Goal: Communication & Community: Ask a question

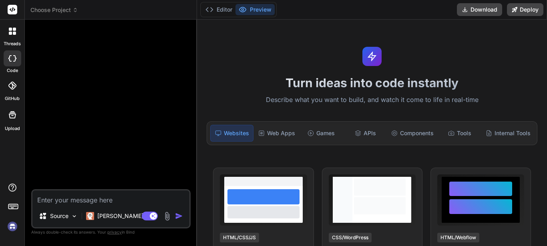
click at [12, 227] on img at bounding box center [13, 227] width 14 height 14
click at [74, 204] on textarea at bounding box center [110, 198] width 157 height 14
click at [13, 34] on icon at bounding box center [14, 33] width 3 height 3
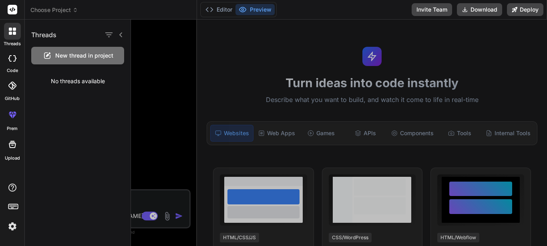
click at [80, 56] on span "New thread in project" at bounding box center [84, 56] width 58 height 8
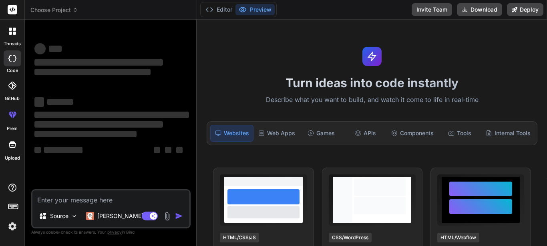
type textarea "x"
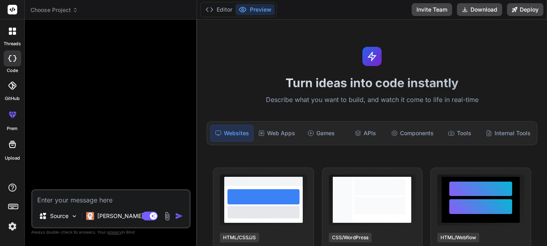
click at [14, 39] on div at bounding box center [12, 31] width 17 height 17
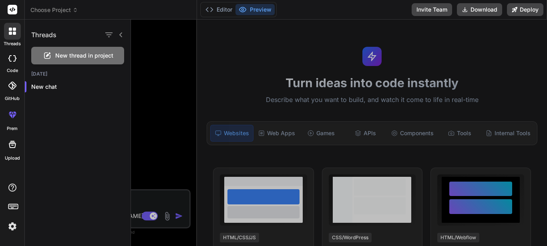
click at [169, 99] on div at bounding box center [339, 133] width 416 height 227
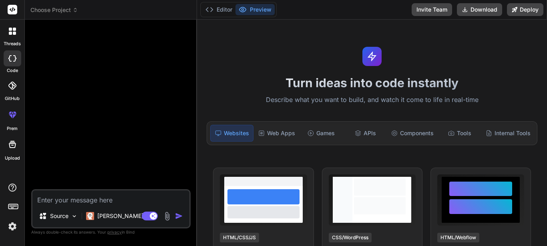
click at [110, 198] on textarea at bounding box center [110, 198] width 157 height 14
type textarea "S"
type textarea "x"
type textarea "So"
type textarea "x"
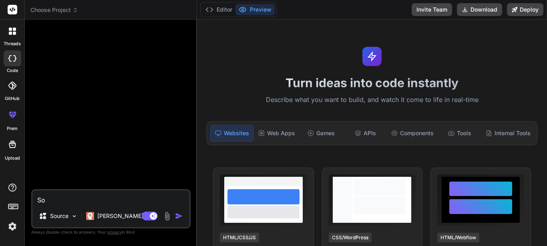
type textarea "So"
type textarea "x"
type textarea "So w"
type textarea "x"
type textarea "So we"
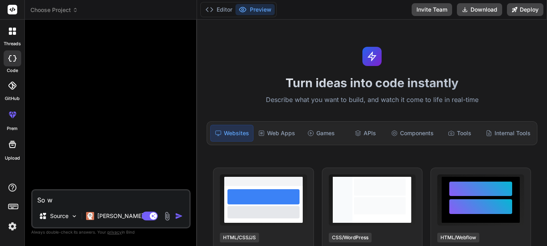
type textarea "x"
type textarea "So we"
type textarea "x"
type textarea "So we w"
type textarea "x"
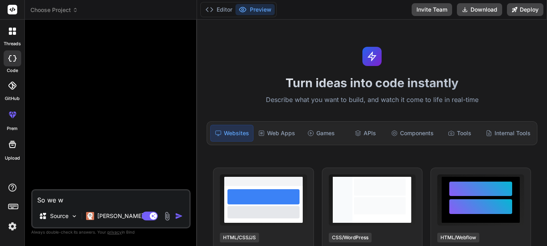
type textarea "So we wi"
type textarea "x"
type textarea "So we wil"
type textarea "x"
type textarea "So we wil"
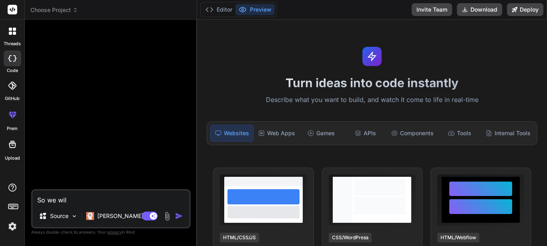
type textarea "x"
type textarea "So we wil"
type textarea "x"
type textarea "So we wi"
type textarea "x"
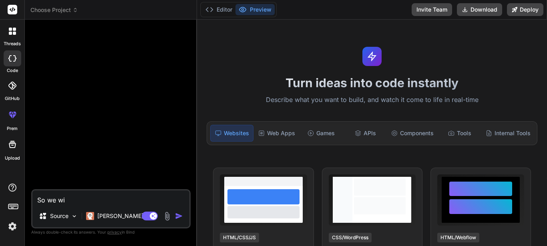
type textarea "So we w"
type textarea "x"
type textarea "So we"
type textarea "x"
type textarea "So we"
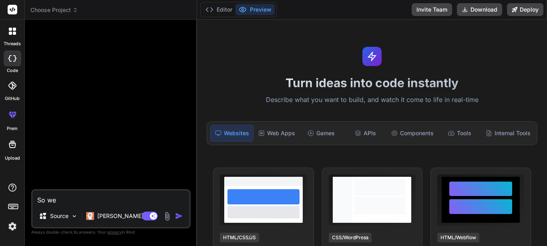
type textarea "x"
type textarea "So w"
type textarea "x"
type textarea "So"
type textarea "x"
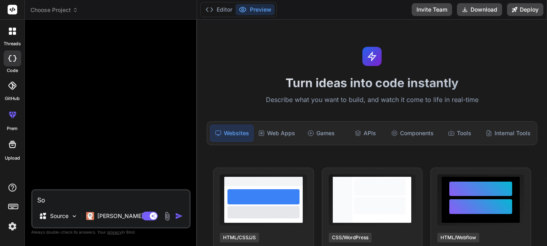
type textarea "So"
type textarea "x"
type textarea "S"
type textarea "x"
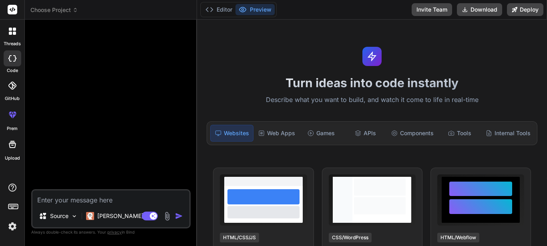
type textarea "H"
type textarea "x"
type textarea "HW"
type textarea "x"
type textarea "H"
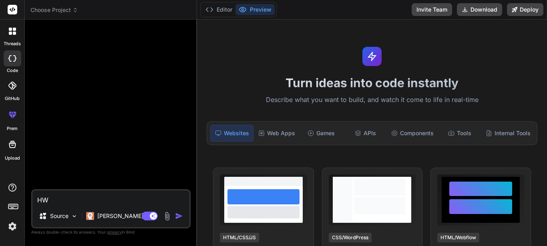
type textarea "x"
type textarea "He"
type textarea "x"
type textarea "Her"
type textarea "x"
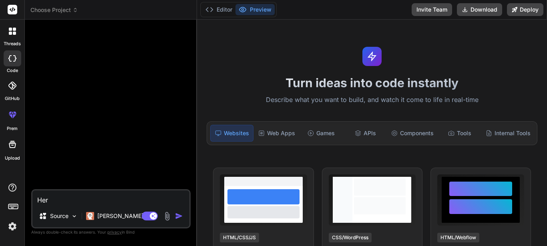
type textarea "[PERSON_NAME]"
type textarea "x"
type textarea "Her"
type textarea "x"
type textarea "Here"
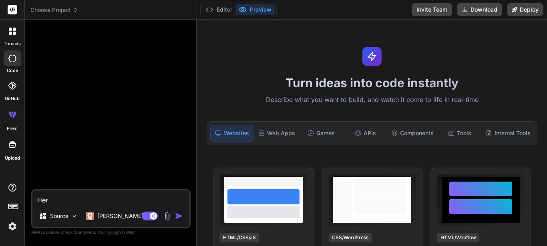
type textarea "x"
type textarea "Here"
type textarea "x"
type textarea "Here i"
type textarea "x"
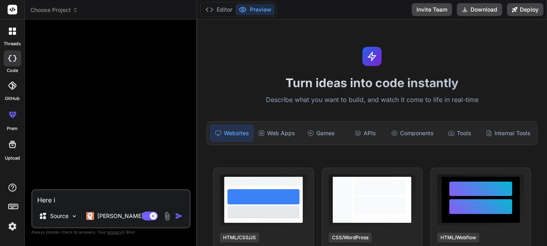
type textarea "Here is"
type textarea "x"
type textarea "Here is"
type textarea "x"
type textarea "Here is w"
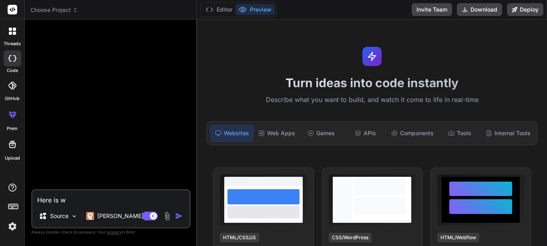
type textarea "x"
type textarea "Here is wa"
type textarea "x"
type textarea "Here is wan"
type textarea "x"
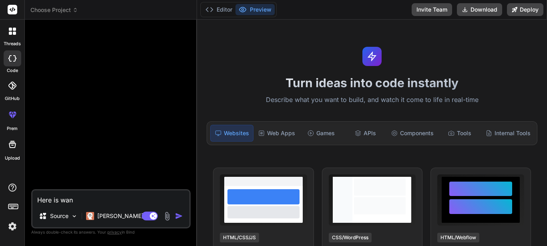
type textarea "Here is want"
type textarea "x"
type textarea "Here is want"
type textarea "x"
type textarea "Here is want"
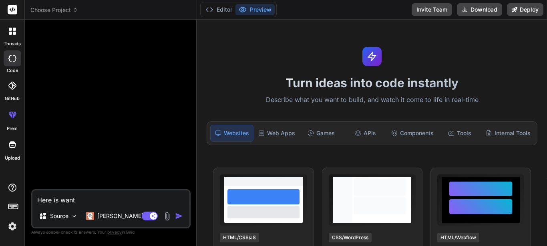
type textarea "x"
type textarea "Here is wan"
type textarea "x"
type textarea "Here is wa"
type textarea "x"
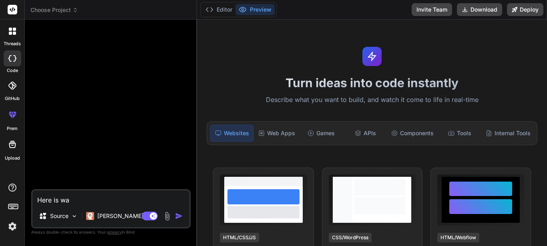
type textarea "Here is w"
type textarea "x"
type textarea "Here is wh"
type textarea "x"
type textarea "Here is wha"
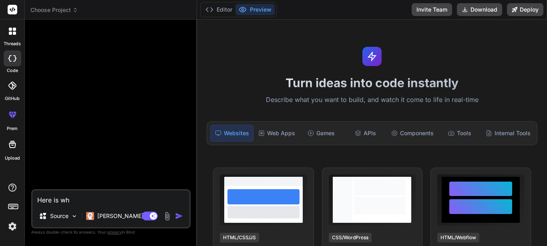
type textarea "x"
type textarea "Here is what"
type textarea "x"
type textarea "Here is what"
type textarea "x"
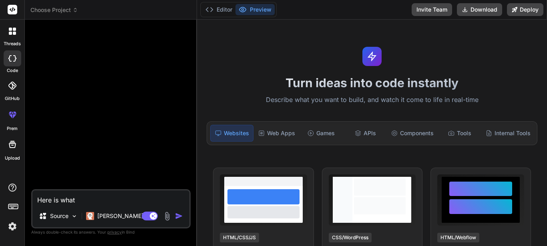
type textarea "Here is what I"
type textarea "x"
type textarea "Here is what I"
type textarea "x"
type textarea "Here is what I w"
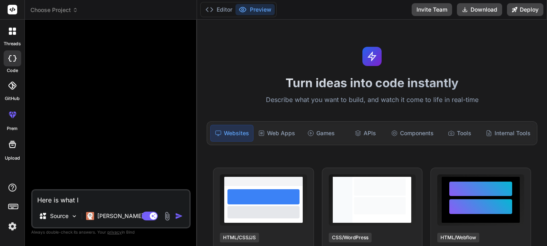
type textarea "x"
type textarea "Here is what I wa"
type textarea "x"
type textarea "Here is what I wan"
type textarea "x"
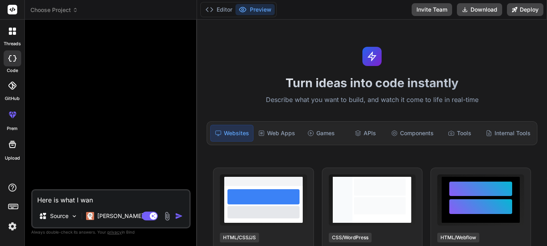
type textarea "Here is what I wan"
type textarea "x"
type textarea "Here is what I wan t"
type textarea "x"
type textarea "Here is what I wan"
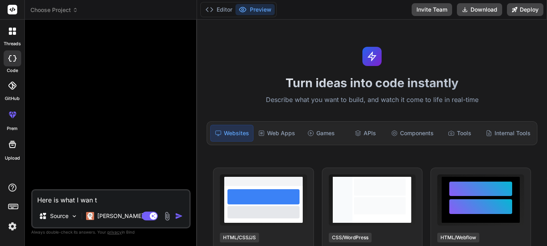
type textarea "x"
type textarea "Here is what I wan"
type textarea "x"
type textarea "Here is what I want"
type textarea "x"
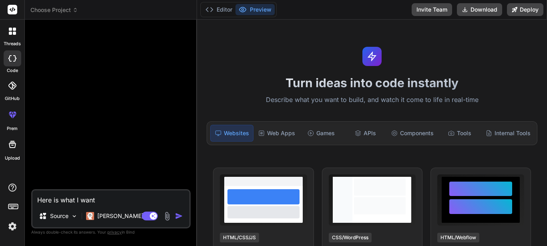
type textarea "Here is what I want"
type textarea "x"
type textarea "Here is what I want t"
type textarea "x"
type textarea "Here is what I want to"
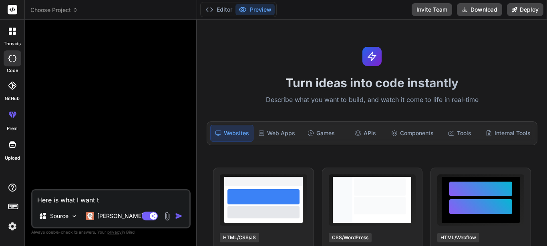
type textarea "x"
type textarea "Here is what I want to"
type textarea "x"
type textarea "Here is what I want to a"
type textarea "x"
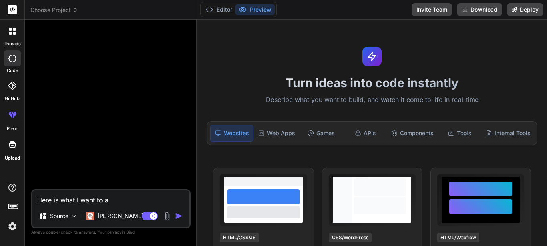
type textarea "Here is what I want to ac"
type textarea "x"
type textarea "Here is what I want to acg"
type textarea "x"
type textarea "Here is what I want to ac"
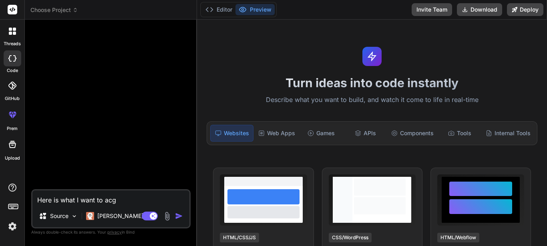
type textarea "x"
type textarea "Here is what I want to ach"
type textarea "x"
type textarea "Here is what I want to achi"
type textarea "x"
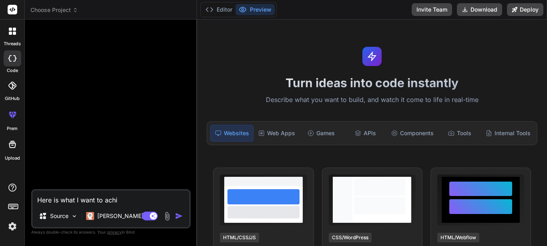
type textarea "Here is what I want to achie"
type textarea "x"
type textarea "Here is what I want to achiev"
type textarea "x"
type textarea "Here is what I want to achieve"
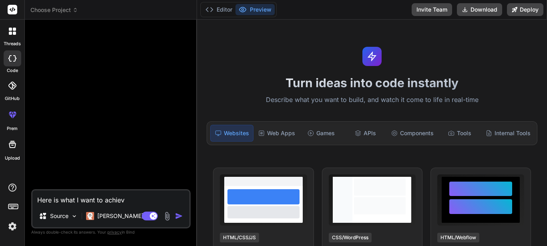
type textarea "x"
type textarea "Here is what I want to achieve,"
type textarea "x"
type textarea "Here is what I want to achieve,"
type textarea "x"
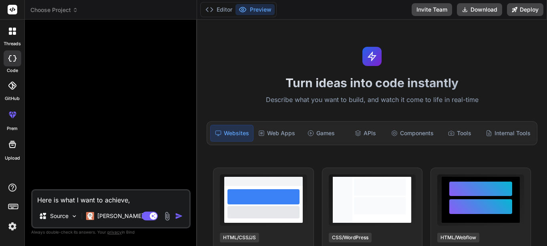
type textarea "Here is what I want to achieve, I"
type textarea "x"
type textarea "Here is what I want to achieve, I"
type textarea "x"
type textarea "Here is what I want to achieve, I w"
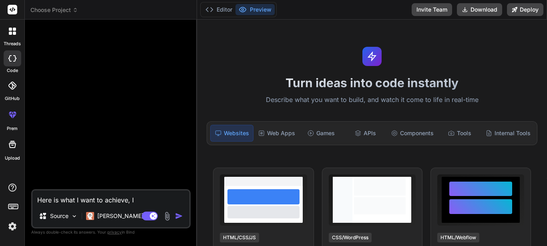
type textarea "x"
type textarea "Here is what I want to achieve, I wa"
type textarea "x"
type textarea "Here is what I want to achieve, I wan"
type textarea "x"
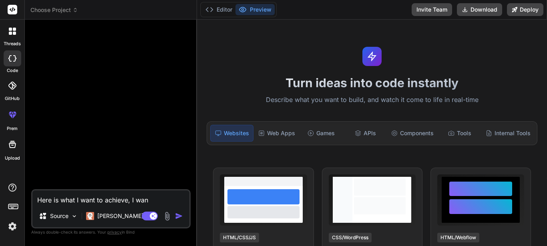
type textarea "Here is what I want to achieve, I want"
type textarea "x"
type textarea "Here is what I want to achieve, I want"
type textarea "x"
type textarea "Here is what I want to achieve, I want t"
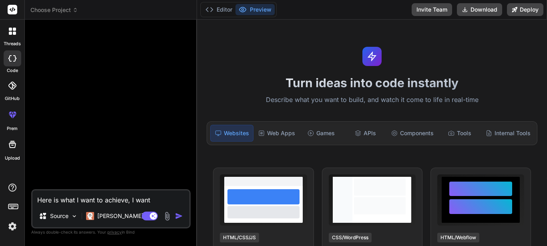
type textarea "x"
type textarea "Here is what I want to achieve, I want to"
type textarea "x"
type textarea "Here is what I want to achieve, I want to"
type textarea "x"
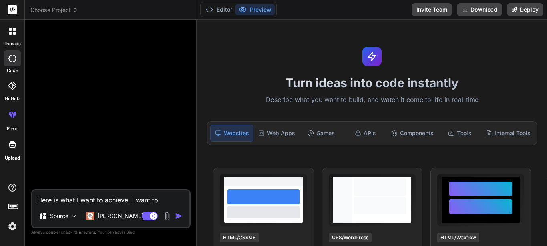
type textarea "Here is what I want to achieve, I want to w"
type textarea "x"
type textarea "Here is what I want to achieve, I want to wo"
type textarea "x"
type textarea "Here is what I want to achieve, I want to wor"
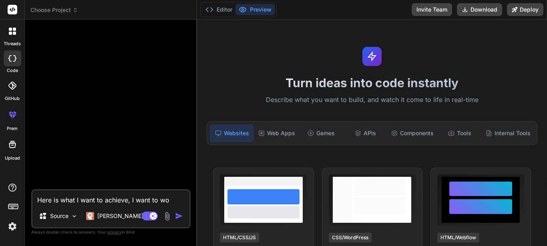
type textarea "x"
type textarea "Here is what I want to achieve, I want to work"
type textarea "x"
type textarea "Here is what I want to achieve, I want to work"
type textarea "x"
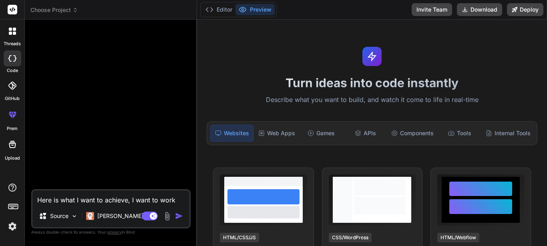
type textarea "Here is what I want to achieve, I want to work o"
type textarea "x"
type textarea "Here is what I want to achieve, I want to work on"
type textarea "x"
type textarea "Here is what I want to achieve, I want to work on"
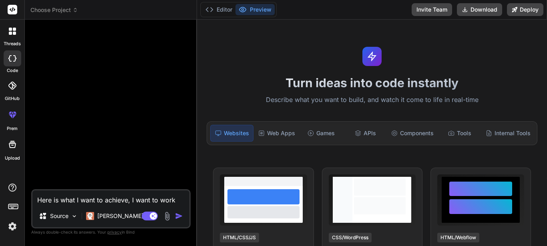
type textarea "x"
type textarea "Here is what I want to achieve, I want to work on a"
type textarea "x"
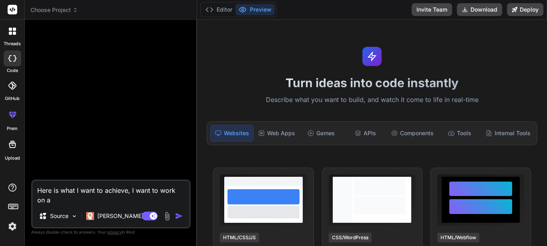
type textarea "Here is what I want to achieve, I want to work on a"
type textarea "x"
type textarea "Here is what I want to achieve, I want to work on a c"
type textarea "x"
type textarea "Here is what I want to achieve, I want to work on a co"
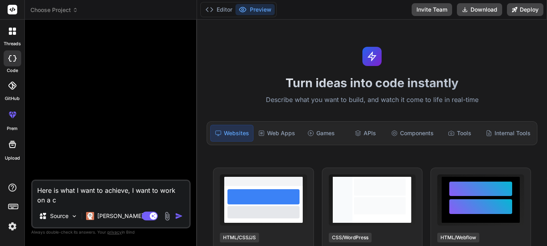
type textarea "x"
type textarea "Here is what I want to achieve, I want to work on a con"
type textarea "x"
type textarea "Here is what I want to achieve, I want to work on a cont"
type textarea "x"
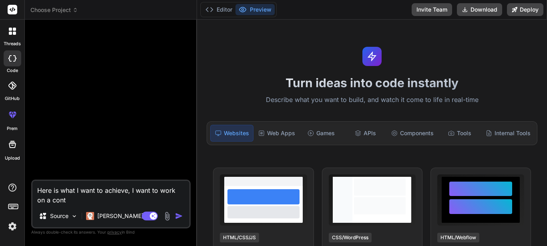
type textarea "Here is what I want to achieve, I want to work on a contr"
type textarea "x"
type textarea "Here is what I want to achieve, I want to work on a contro"
type textarea "x"
type textarea "Here is what I want to achieve, I want to work on a control"
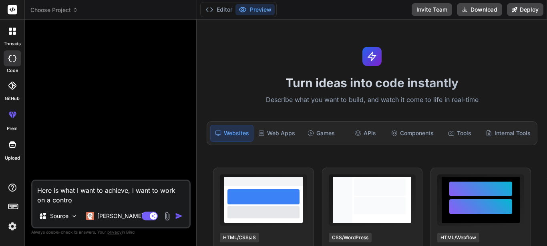
type textarea "x"
type textarea "Here is what I want to achieve, I want to work on a controle"
type textarea "x"
type textarea "Here is what I want to achieve, I want to work on a controler"
type textarea "x"
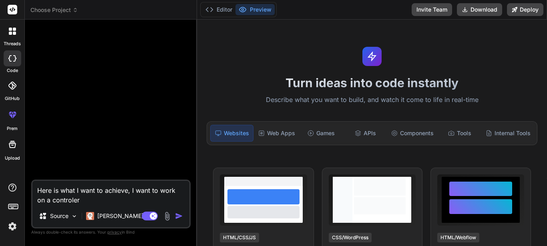
type textarea "Here is what I want to achieve, I want to work on a controler"
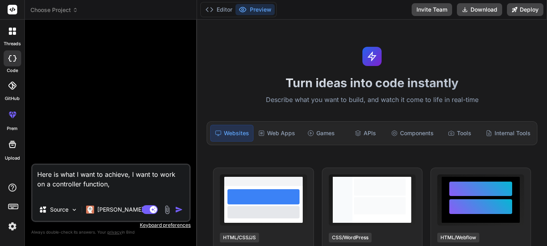
paste textarea "public function edit_dispensary_setup($id) { $this->custom_lib->page_protect();…"
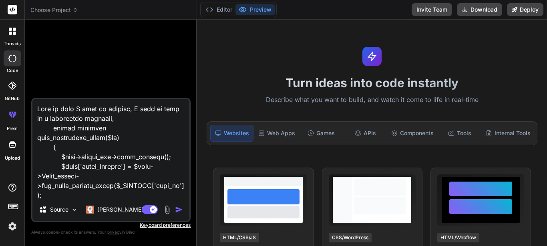
click at [50, 120] on textarea at bounding box center [110, 148] width 157 height 99
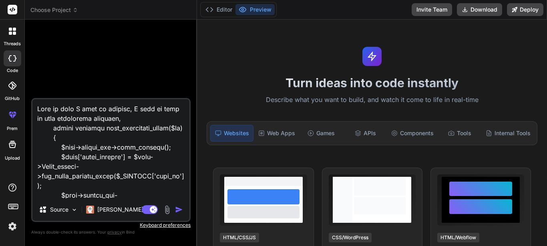
click at [132, 119] on textarea at bounding box center [110, 148] width 157 height 99
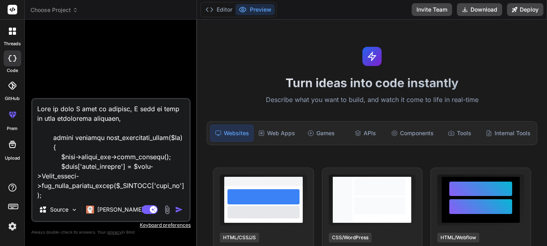
paste textarea "public function add_pharm_dispensary_setup() { $this->custom_lib->page_protect(…"
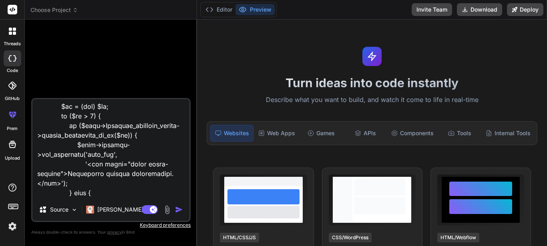
scroll to position [1597, 0]
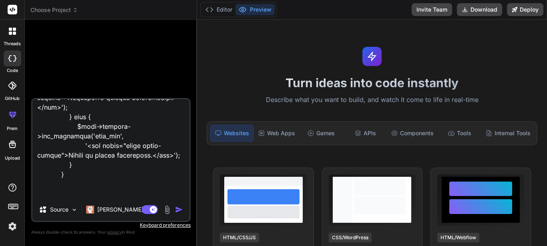
click at [89, 198] on textarea at bounding box center [110, 148] width 157 height 99
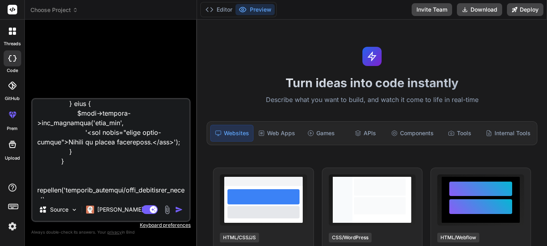
scroll to position [1616, 0]
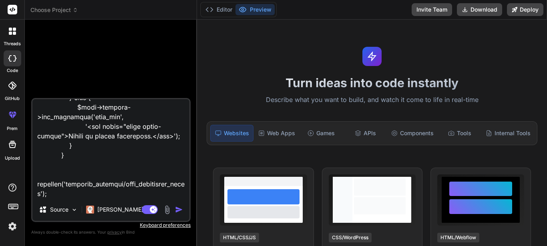
drag, startPoint x: 111, startPoint y: 194, endPoint x: 45, endPoint y: 194, distance: 66.1
click at [45, 194] on textarea at bounding box center [110, 148] width 157 height 99
click at [88, 191] on textarea at bounding box center [110, 148] width 157 height 99
click at [52, 187] on textarea at bounding box center [110, 148] width 157 height 99
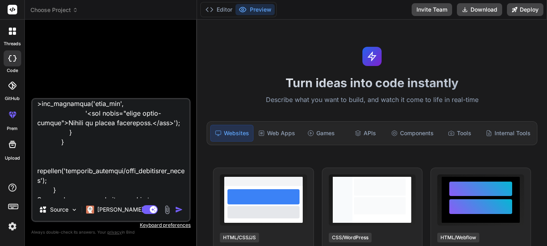
scroll to position [1636, 0]
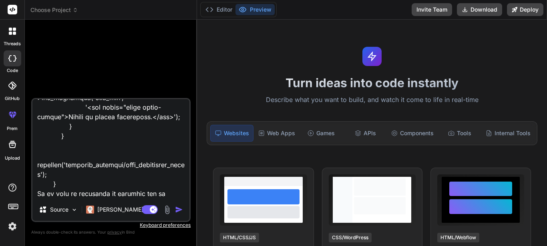
click at [96, 190] on textarea at bounding box center [110, 148] width 157 height 99
click at [96, 177] on textarea at bounding box center [110, 148] width 157 height 99
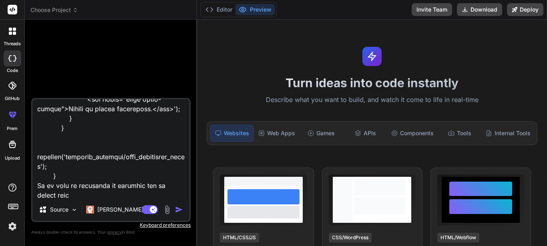
scroll to position [1655, 0]
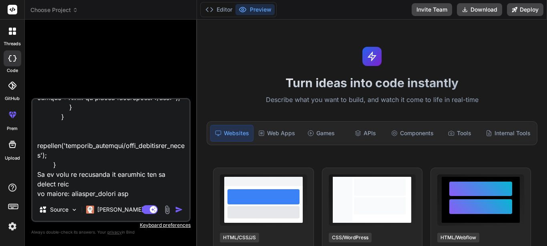
click at [103, 191] on textarea at bounding box center [110, 148] width 157 height 99
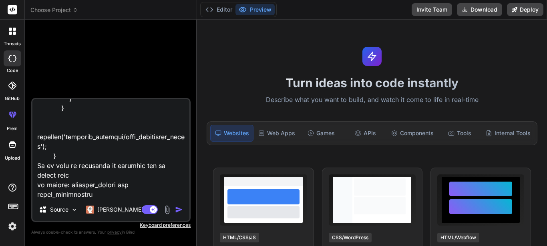
click at [115, 169] on textarea at bounding box center [110, 148] width 157 height 99
click at [133, 194] on textarea at bounding box center [110, 148] width 157 height 99
click at [110, 167] on textarea at bounding box center [110, 148] width 157 height 99
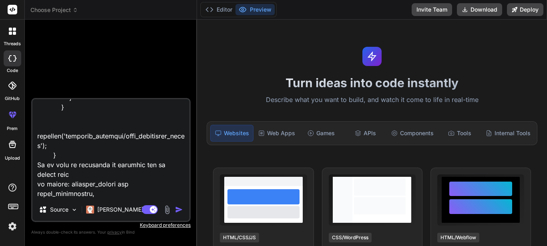
scroll to position [1674, 0]
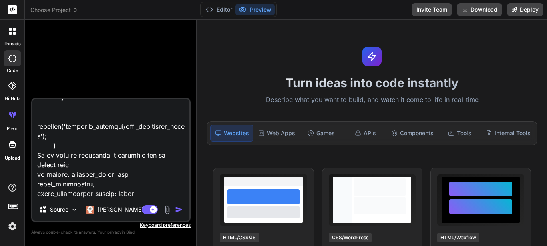
click at [38, 164] on textarea at bounding box center [110, 148] width 157 height 99
click at [120, 169] on textarea at bounding box center [110, 148] width 157 height 99
click at [166, 166] on textarea at bounding box center [110, 148] width 157 height 99
click at [113, 177] on textarea at bounding box center [110, 148] width 157 height 99
click at [118, 176] on textarea at bounding box center [110, 148] width 157 height 99
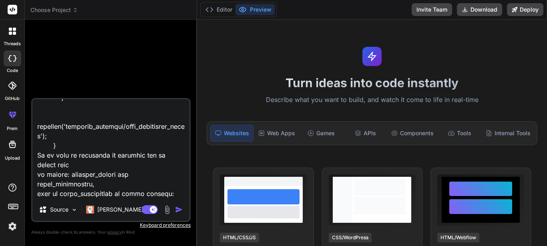
scroll to position [1693, 0]
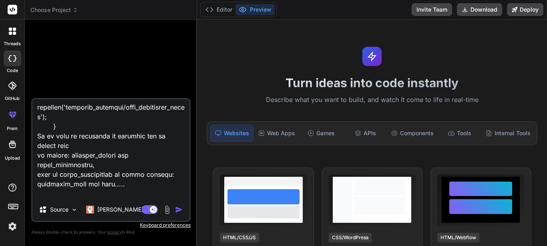
click at [64, 174] on textarea at bounding box center [110, 148] width 157 height 99
click at [133, 193] on textarea at bounding box center [110, 148] width 157 height 99
click at [138, 192] on textarea at bounding box center [110, 148] width 157 height 99
click at [127, 197] on textarea at bounding box center [110, 148] width 157 height 99
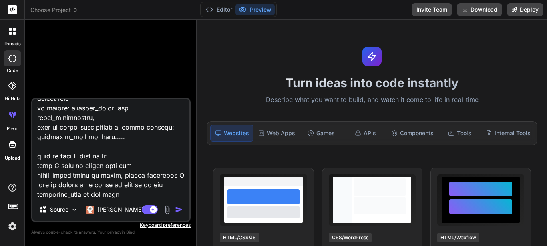
scroll to position [1750, 0]
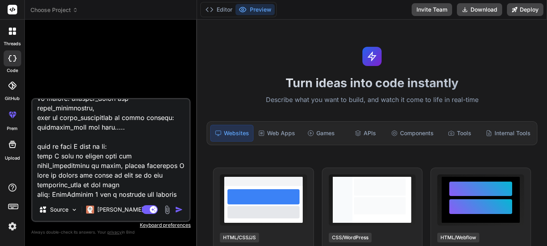
drag, startPoint x: 84, startPoint y: 174, endPoint x: 138, endPoint y: 179, distance: 54.7
click at [138, 179] on textarea at bounding box center [110, 148] width 157 height 99
click at [62, 195] on textarea at bounding box center [110, 148] width 157 height 99
click at [63, 195] on textarea at bounding box center [110, 148] width 157 height 99
paste textarea "What's your name"
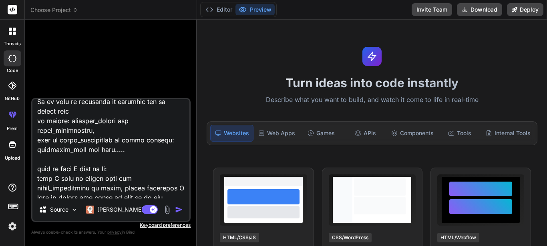
scroll to position [1688, 0]
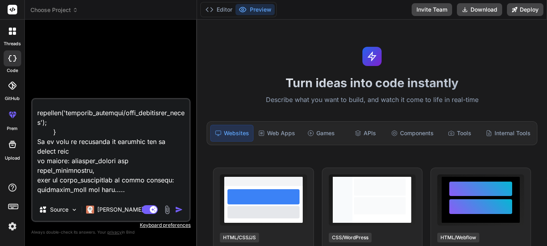
drag, startPoint x: 70, startPoint y: 131, endPoint x: 121, endPoint y: 132, distance: 50.9
click at [121, 132] on textarea at bounding box center [110, 148] width 157 height 99
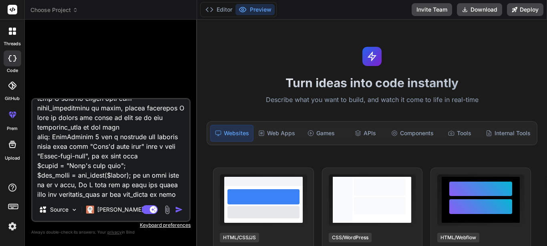
scroll to position [1809, 0]
click at [162, 193] on textarea at bounding box center [110, 148] width 157 height 99
paste textarea "medicine_brands"
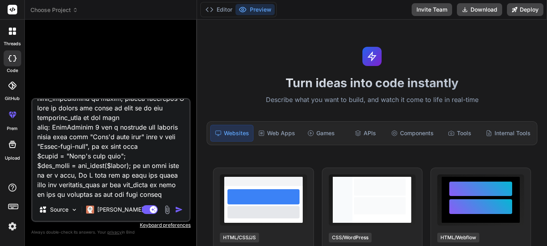
scroll to position [1818, 0]
click at [89, 175] on textarea at bounding box center [110, 148] width 157 height 99
click at [97, 192] on textarea at bounding box center [110, 148] width 157 height 99
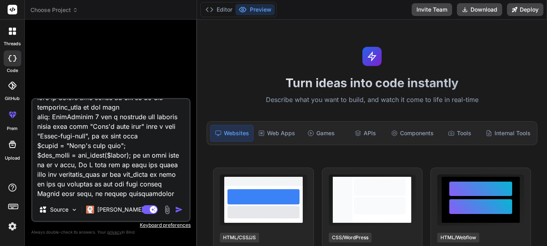
scroll to position [1837, 0]
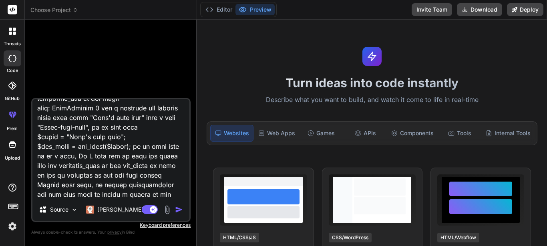
click at [172, 187] on textarea at bounding box center [110, 148] width 157 height 99
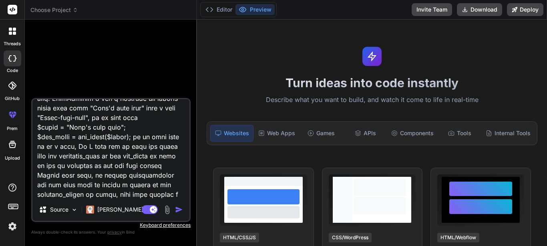
click at [36, 166] on textarea at bounding box center [110, 148] width 157 height 99
click at [88, 165] on textarea at bounding box center [110, 148] width 157 height 99
click at [93, 193] on textarea at bounding box center [110, 148] width 157 height 99
paste textarea "medicine_brands"
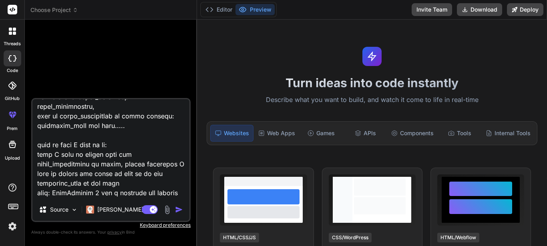
scroll to position [1745, 0]
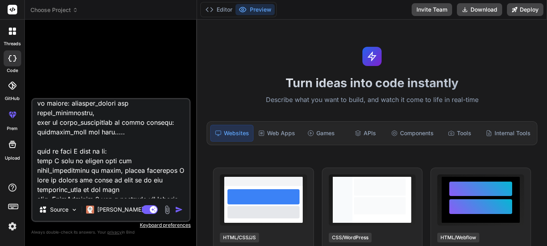
click at [66, 140] on textarea at bounding box center [110, 148] width 157 height 99
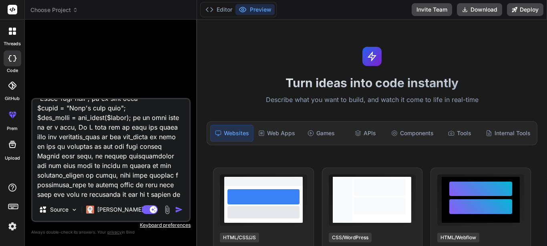
scroll to position [1866, 0]
click at [108, 193] on textarea at bounding box center [110, 148] width 157 height 99
click at [94, 194] on textarea at bounding box center [110, 148] width 157 height 99
paste textarea "ensaries"
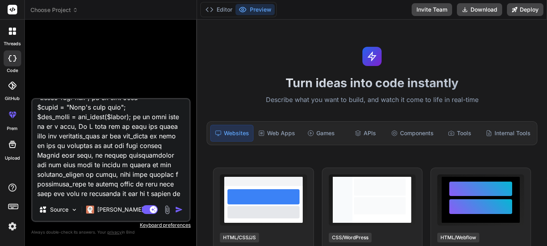
scroll to position [1875, 0]
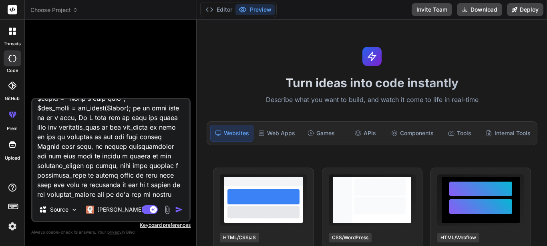
paste textarea "phram_depensaries"
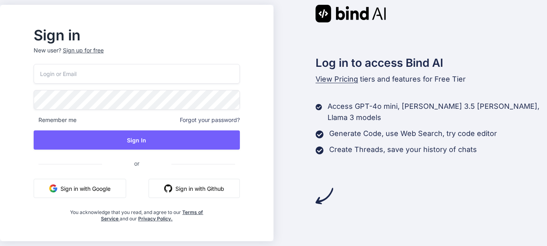
click at [89, 191] on button "Sign in with Google" at bounding box center [80, 188] width 93 height 19
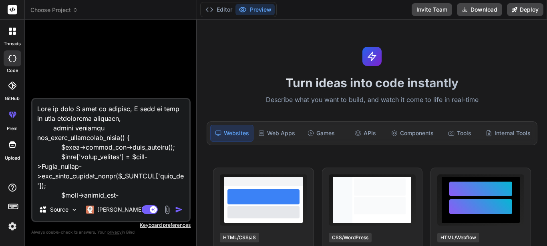
scroll to position [1885, 0]
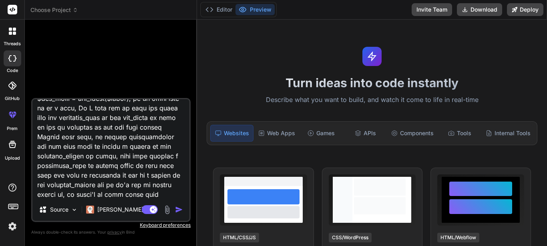
type textarea "Here is what I want to achieve, I want to work on some controller function, pub…"
type textarea "x"
type textarea "Here is what I want to achieve, I want to work on some controller function, pub…"
type textarea "x"
type textarea "Here is what I want to achieve, I want to work on some controller function, pub…"
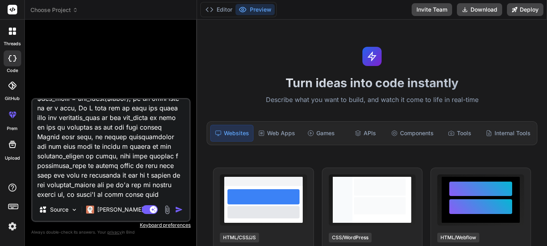
type textarea "x"
type textarea "Here is what I want to achieve, I want to work on some controller function, pub…"
type textarea "x"
type textarea "Here is what I want to achieve, I want to work on some controller function, pub…"
type textarea "x"
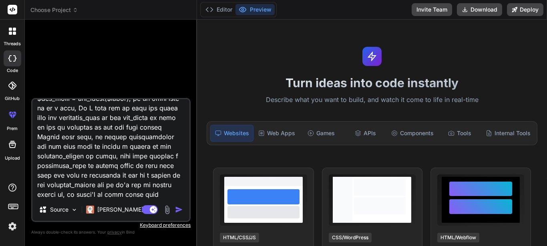
type textarea "Here is what I want to achieve, I want to work on some controller function, pub…"
type textarea "x"
type textarea "Here is what I want to achieve, I want to work on some controller function, pub…"
type textarea "x"
type textarea "Here is what I want to achieve, I want to work on some controller function, pub…"
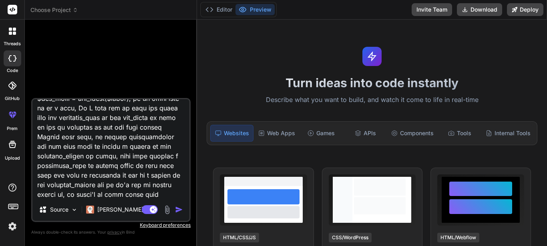
type textarea "x"
type textarea "Here is what I want to achieve, I want to work on some controller function, pub…"
type textarea "x"
type textarea "Here is what I want to achieve, I want to work on some controller function, pub…"
type textarea "x"
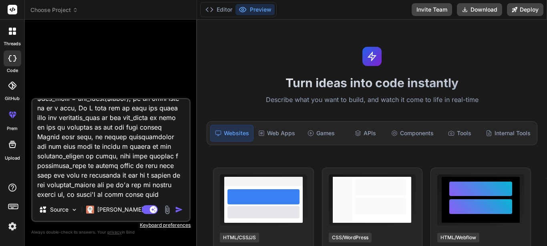
type textarea "Here is what I want to achieve, I want to work on some controller function, pub…"
type textarea "x"
type textarea "Here is what I want to achieve, I want to work on some controller function, pub…"
type textarea "x"
type textarea "Here is what I want to achieve, I want to work on some controller function, pub…"
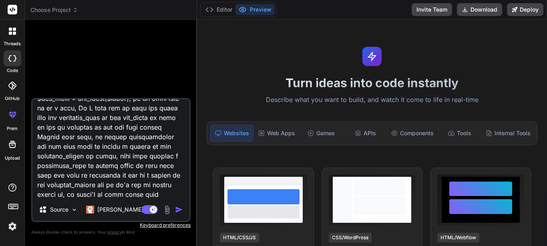
type textarea "x"
type textarea "Here is what I want to achieve, I want to work on some controller function, pub…"
type textarea "x"
type textarea "Here is what I want to achieve, I want to work on some controller function, pub…"
type textarea "x"
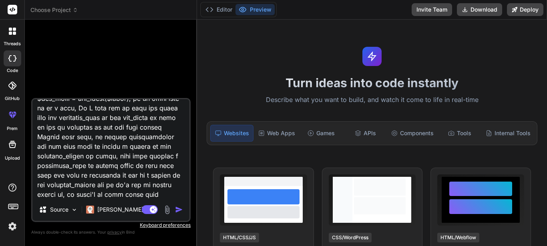
type textarea "Here is what I want to achieve, I want to work on some controller function, pub…"
type textarea "x"
type textarea "Here is what I want to achieve, I want to work on some controller function, pub…"
type textarea "x"
type textarea "Here is what I want to achieve, I want to work on some controller function, pub…"
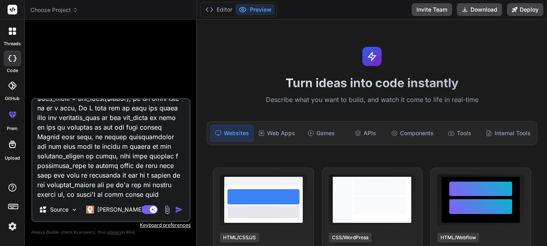
type textarea "x"
type textarea "Here is what I want to achieve, I want to work on some controller function, pub…"
type textarea "x"
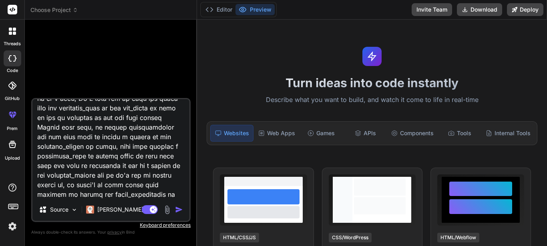
type textarea "Here is what I want to achieve, I want to work on some controller function, pub…"
type textarea "x"
type textarea "Here is what I want to achieve, I want to work on some controller function, pub…"
type textarea "x"
type textarea "Here is what I want to achieve, I want to work on some controller function, pub…"
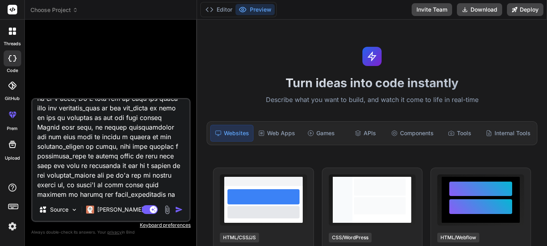
type textarea "x"
type textarea "Here is what I want to achieve, I want to work on some controller function, pub…"
type textarea "x"
type textarea "Here is what I want to achieve, I want to work on some controller function, pub…"
type textarea "x"
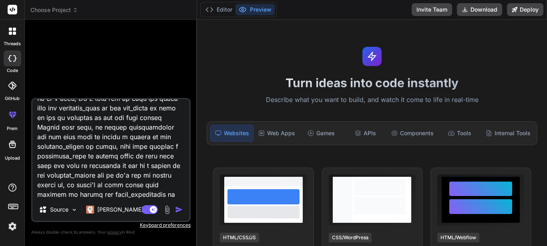
type textarea "Here is what I want to achieve, I want to work on some controller function, pub…"
type textarea "x"
type textarea "Here is what I want to achieve, I want to work on some controller function, pub…"
type textarea "x"
type textarea "Here is what I want to achieve, I want to work on some controller function, pub…"
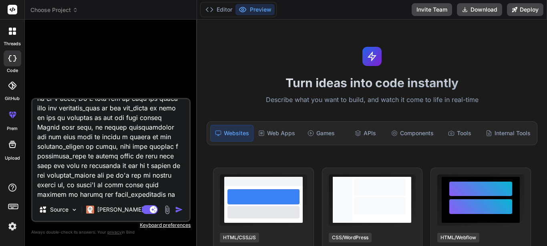
type textarea "x"
type textarea "Here is what I want to achieve, I want to work on some controller function, pub…"
type textarea "x"
type textarea "Here is what I want to achieve, I want to work on some controller function, pub…"
type textarea "x"
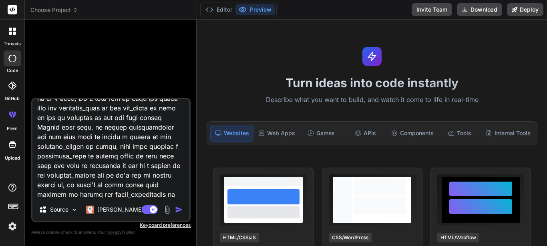
type textarea "Here is what I want to achieve, I want to work on some controller function, pub…"
type textarea "x"
type textarea "Here is what I want to achieve, I want to work on some controller function, pub…"
type textarea "x"
type textarea "Here is what I want to achieve, I want to work on some controller function, pub…"
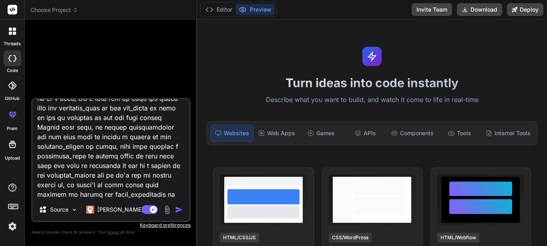
type textarea "x"
type textarea "Here is what I want to achieve, I want to work on some controller function, pub…"
type textarea "x"
type textarea "Here is what I want to achieve, I want to work on some controller function, pub…"
type textarea "x"
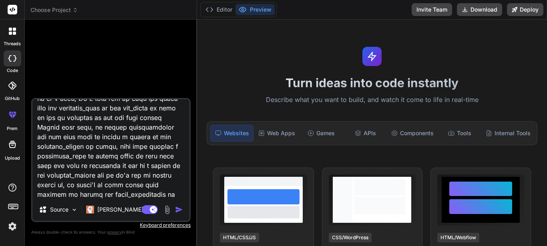
type textarea "Here is what I want to achieve, I want to work on some controller function, pub…"
type textarea "x"
type textarea "Here is what I want to achieve, I want to work on some controller function, pub…"
type textarea "x"
type textarea "Here is what I want to achieve, I want to work on some controller function, pub…"
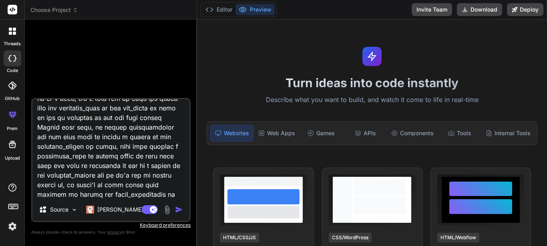
type textarea "x"
type textarea "Here is what I want to achieve, I want to work on some controller function, pub…"
type textarea "x"
type textarea "Here is what I want to achieve, I want to work on some controller function, pub…"
type textarea "x"
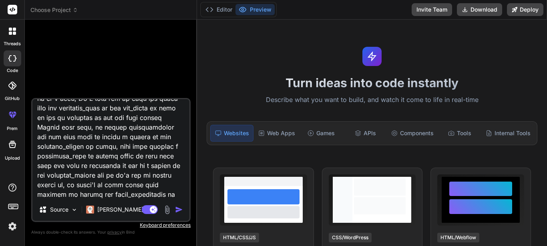
type textarea "Here is what I want to achieve, I want to work on some controller function, pub…"
type textarea "x"
type textarea "Here is what I want to achieve, I want to work on some controller function, pub…"
type textarea "x"
type textarea "Here is what I want to achieve, I want to work on some controller function, pub…"
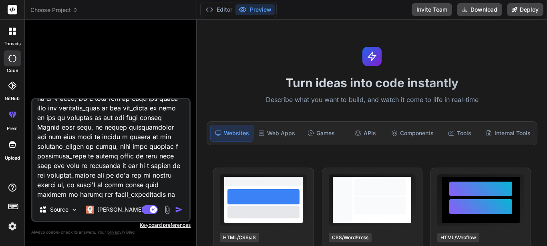
type textarea "x"
type textarea "Here is what I want to achieve, I want to work on some controller function, pub…"
type textarea "x"
type textarea "Here is what I want to achieve, I want to work on some controller function, pub…"
type textarea "x"
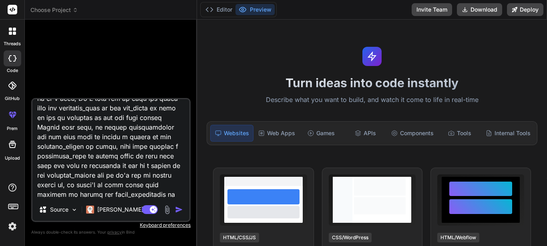
type textarea "Here is what I want to achieve, I want to work on some controller function, pub…"
type textarea "x"
type textarea "Here is what I want to achieve, I want to work on some controller function, pub…"
type textarea "x"
type textarea "Here is what I want to achieve, I want to work on some controller function, pub…"
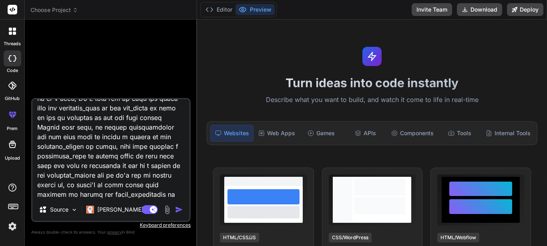
type textarea "x"
type textarea "Here is what I want to achieve, I want to work on some controller function, pub…"
type textarea "x"
type textarea "Here is what I want to achieve, I want to work on some controller function, pub…"
type textarea "x"
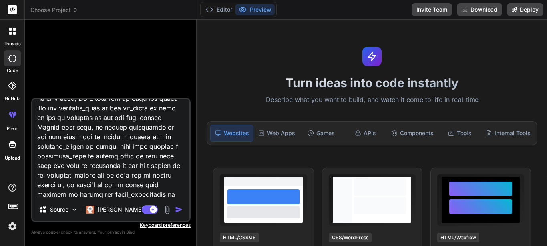
type textarea "Here is what I want to achieve, I want to work on some controller function, pub…"
type textarea "x"
type textarea "Here is what I want to achieve, I want to work on some controller function, pub…"
type textarea "x"
type textarea "Here is what I want to achieve, I want to work on some controller function, pub…"
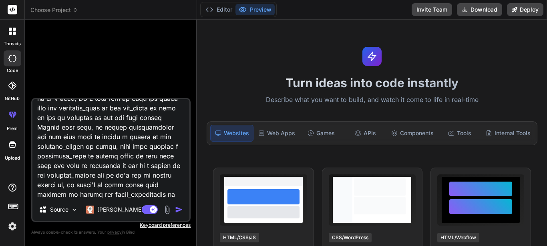
type textarea "x"
type textarea "Here is what I want to achieve, I want to work on some controller function, pub…"
type textarea "x"
type textarea "Here is what I want to achieve, I want to work on some controller function, pub…"
type textarea "x"
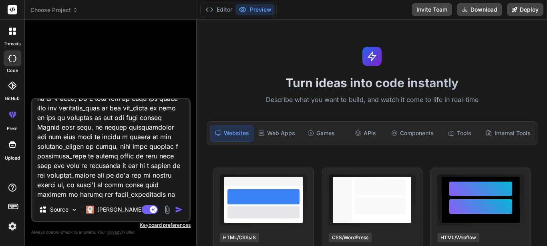
type textarea "Here is what I want to achieve, I want to work on some controller function, pub…"
type textarea "x"
type textarea "Here is what I want to achieve, I want to work on some controller function, pub…"
type textarea "x"
type textarea "Here is what I want to achieve, I want to work on some controller function, pub…"
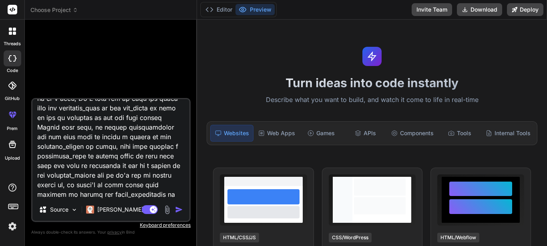
type textarea "x"
type textarea "Here is what I want to achieve, I want to work on some controller function, pub…"
type textarea "x"
type textarea "Here is what I want to achieve, I want to work on some controller function, pub…"
type textarea "x"
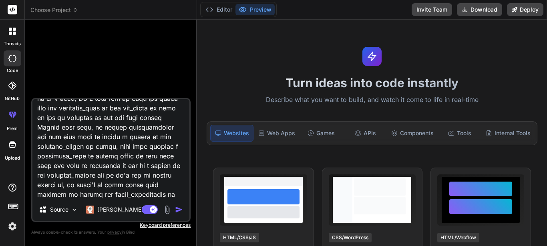
type textarea "Here is what I want to achieve, I want to work on some controller function, pub…"
type textarea "x"
type textarea "Here is what I want to achieve, I want to work on some controller function, pub…"
type textarea "x"
type textarea "Here is what I want to achieve, I want to work on some controller function, pub…"
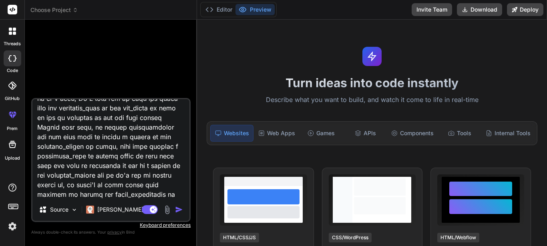
type textarea "x"
type textarea "Here is what I want to achieve, I want to work on some controller function, pub…"
type textarea "x"
type textarea "Here is what I want to achieve, I want to work on some controller function, pub…"
type textarea "x"
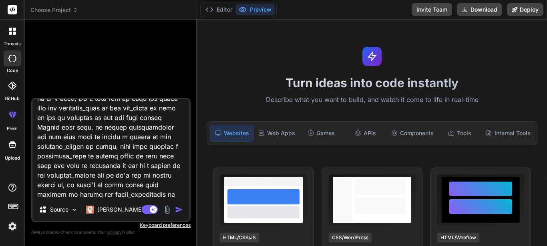
type textarea "Here is what I want to achieve, I want to work on some controller function, pub…"
type textarea "x"
type textarea "Here is what I want to achieve, I want to work on some controller function, pub…"
type textarea "x"
type textarea "Here is what I want to achieve, I want to work on some controller function, pub…"
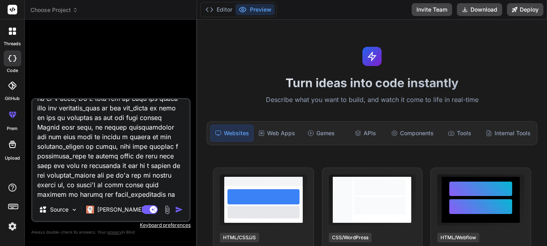
type textarea "x"
type textarea "Here is what I want to achieve, I want to work on some controller function, pub…"
type textarea "x"
type textarea "Here is what I want to achieve, I want to work on some controller function, pub…"
type textarea "x"
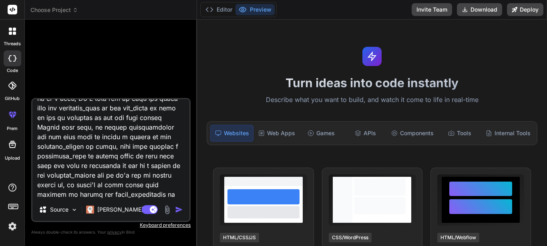
type textarea "Here is what I want to achieve, I want to work on some controller function, pub…"
type textarea "x"
type textarea "Here is what I want to achieve, I want to work on some controller function, pub…"
type textarea "x"
type textarea "Here is what I want to achieve, I want to work on some controller function, pub…"
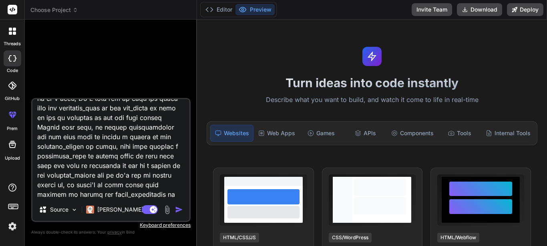
type textarea "x"
type textarea "Here is what I want to achieve, I want to work on some controller function, pub…"
type textarea "x"
type textarea "Here is what I want to achieve, I want to work on some controller function, pub…"
type textarea "x"
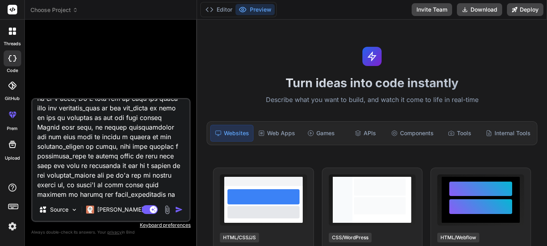
type textarea "Here is what I want to achieve, I want to work on some controller function, pub…"
type textarea "x"
type textarea "Here is what I want to achieve, I want to work on some controller function, pub…"
type textarea "x"
type textarea "Here is what I want to achieve, I want to work on some controller function, pub…"
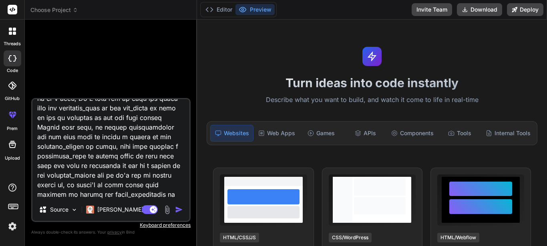
type textarea "x"
type textarea "Here is what I want to achieve, I want to work on some controller function, pub…"
type textarea "x"
type textarea "Here is what I want to achieve, I want to work on some controller function, pub…"
type textarea "x"
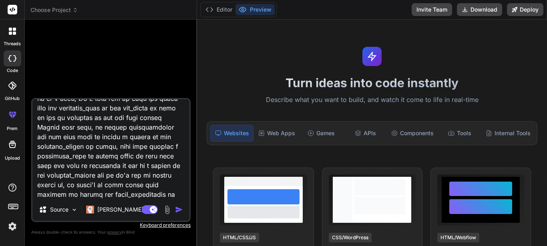
type textarea "Here is what I want to achieve, I want to work on some controller function, pub…"
type textarea "x"
type textarea "Here is what I want to achieve, I want to work on some controller function, pub…"
type textarea "x"
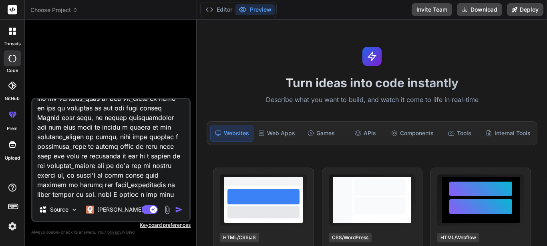
type textarea "Here is what I want to achieve, I want to work on some controller function, pub…"
type textarea "x"
type textarea "Here is what I want to achieve, I want to work on some controller function, pub…"
type textarea "x"
type textarea "Here is what I want to achieve, I want to work on some controller function, pub…"
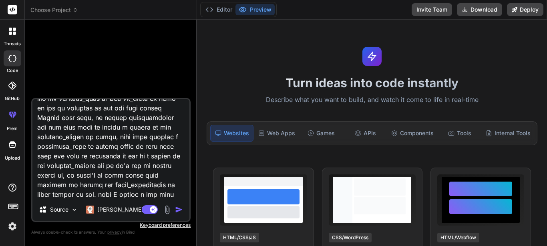
type textarea "x"
type textarea "Here is what I want to achieve, I want to work on some controller function, pub…"
type textarea "x"
type textarea "Here is what I want to achieve, I want to work on some controller function, pub…"
type textarea "x"
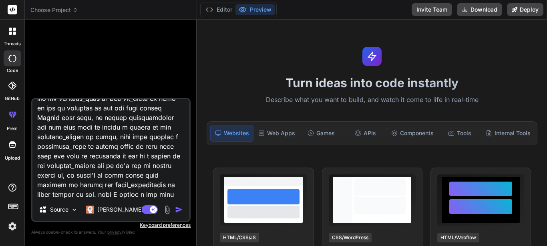
type textarea "Here is what I want to achieve, I want to work on some controller function, pub…"
type textarea "x"
type textarea "Here is what I want to achieve, I want to work on some controller function, pub…"
type textarea "x"
type textarea "Here is what I want to achieve, I want to work on some controller function, pub…"
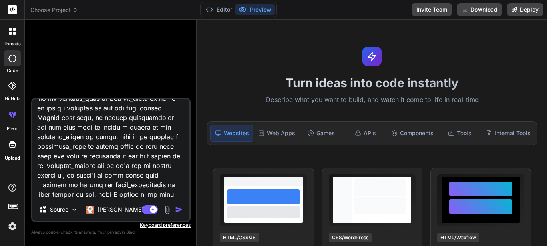
type textarea "x"
type textarea "Here is what I want to achieve, I want to work on some controller function, pub…"
type textarea "x"
type textarea "Here is what I want to achieve, I want to work on some controller function, pub…"
type textarea "x"
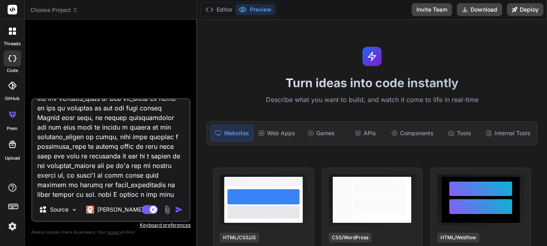
type textarea "Here is what I want to achieve, I want to work on some controller function, pub…"
type textarea "x"
type textarea "Here is what I want to achieve, I want to work on some controller function, pub…"
type textarea "x"
type textarea "Here is what I want to achieve, I want to work on some controller function, pub…"
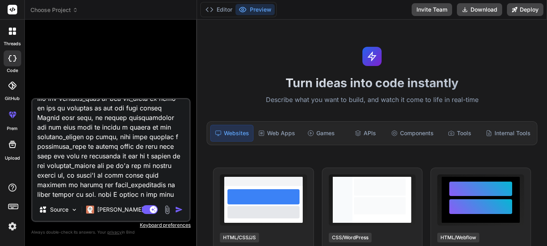
type textarea "x"
type textarea "Here is what I want to achieve, I want to work on some controller function, pub…"
type textarea "x"
type textarea "Here is what I want to achieve, I want to work on some controller function, pub…"
type textarea "x"
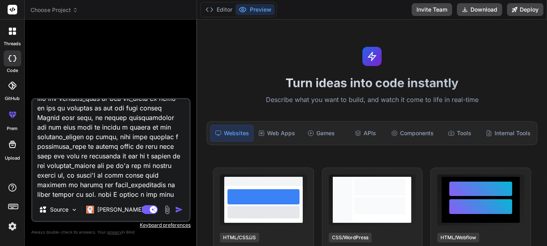
type textarea "Here is what I want to achieve, I want to work on some controller function, pub…"
type textarea "x"
type textarea "Here is what I want to achieve, I want to work on some controller function, pub…"
type textarea "x"
type textarea "Here is what I want to achieve, I want to work on some controller function, pub…"
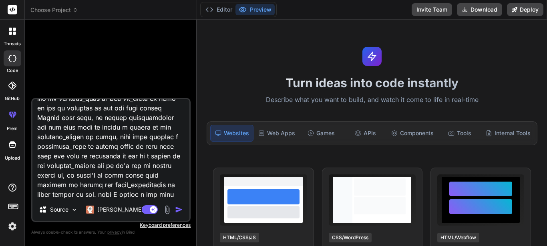
type textarea "x"
type textarea "Here is what I want to achieve, I want to work on some controller function, pub…"
type textarea "x"
click at [52, 110] on textarea at bounding box center [110, 148] width 157 height 99
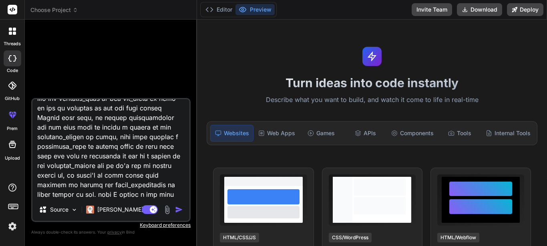
click at [148, 194] on textarea at bounding box center [110, 148] width 157 height 99
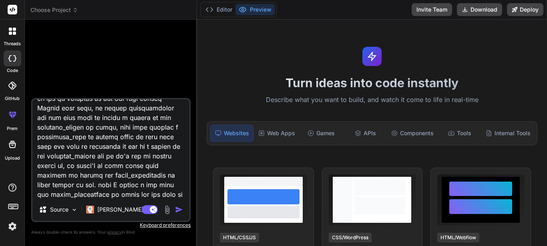
click at [72, 120] on textarea at bounding box center [110, 148] width 157 height 99
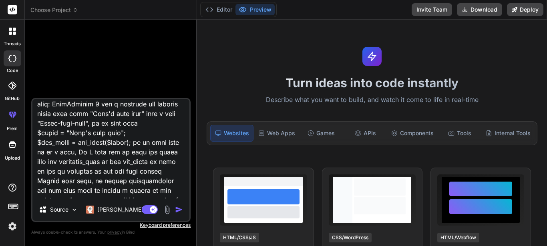
scroll to position [1914, 0]
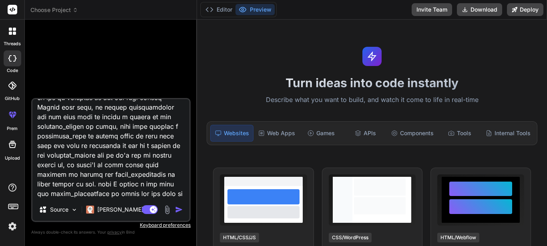
click at [134, 196] on textarea at bounding box center [110, 148] width 157 height 99
click at [179, 209] on img "button" at bounding box center [179, 210] width 8 height 8
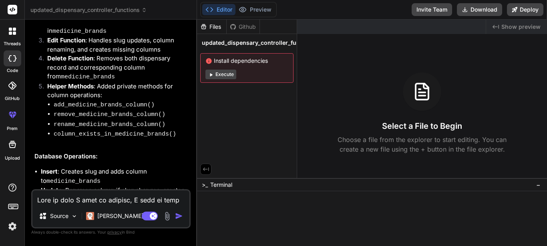
scroll to position [1375, 0]
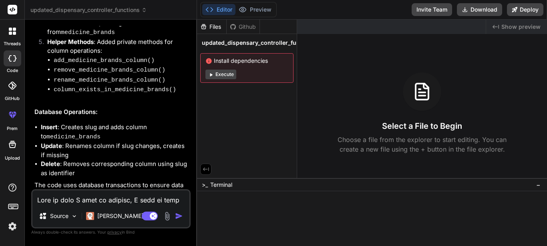
click at [8, 33] on div at bounding box center [12, 31] width 17 height 17
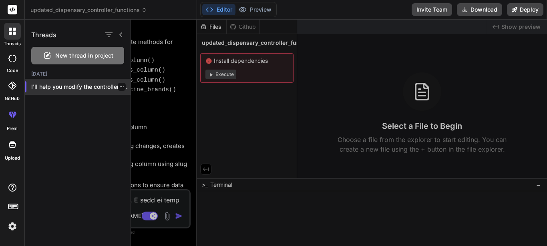
click at [119, 87] on icon "button" at bounding box center [121, 87] width 5 height 5
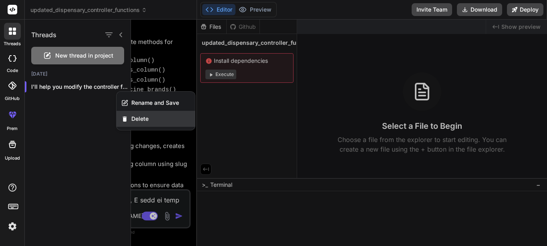
click at [133, 118] on span "Delete" at bounding box center [139, 119] width 17 height 8
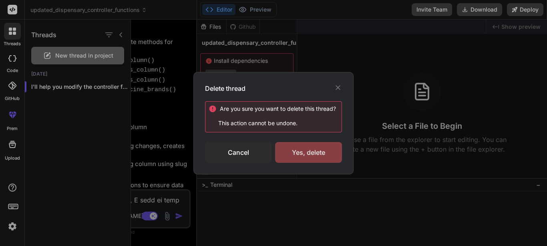
click at [298, 147] on div "Yes, delete" at bounding box center [308, 152] width 67 height 21
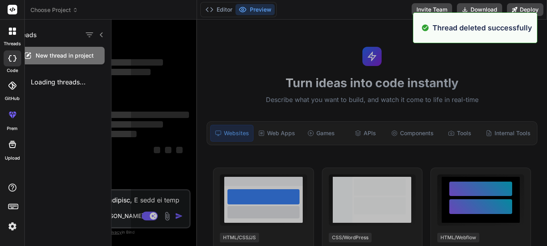
scroll to position [0, 0]
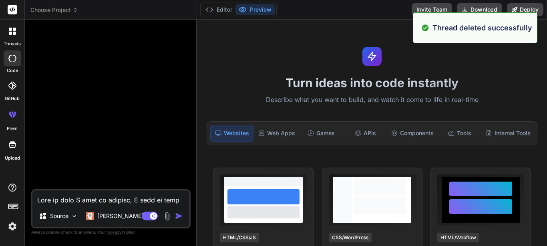
click at [95, 195] on textarea at bounding box center [110, 198] width 157 height 14
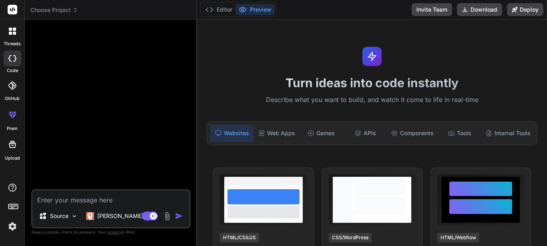
paste textarea "Here is what I want to achieve, I want to work on some controller function, pub…"
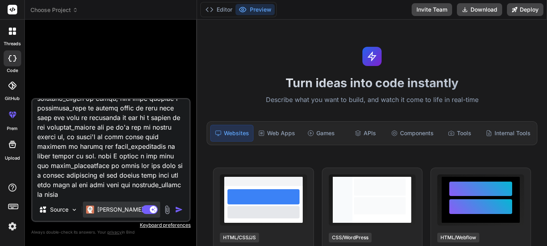
scroll to position [1952, 0]
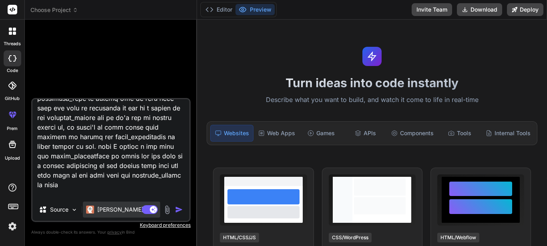
paste textarea "medicine_brands"
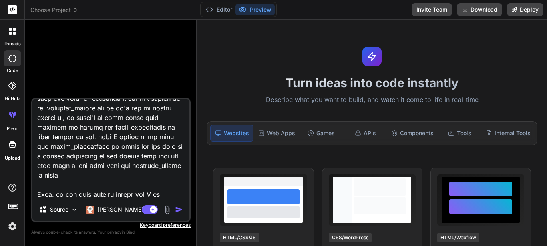
click at [125, 185] on textarea at bounding box center [110, 148] width 157 height 99
click at [110, 195] on textarea at bounding box center [110, 148] width 157 height 99
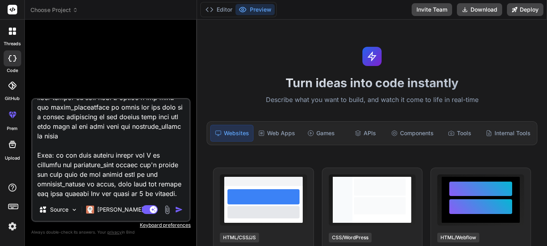
scroll to position [2010, 0]
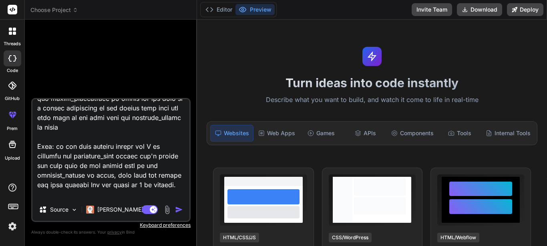
click at [112, 190] on textarea at bounding box center [110, 148] width 157 height 99
click at [101, 194] on textarea at bounding box center [110, 148] width 157 height 99
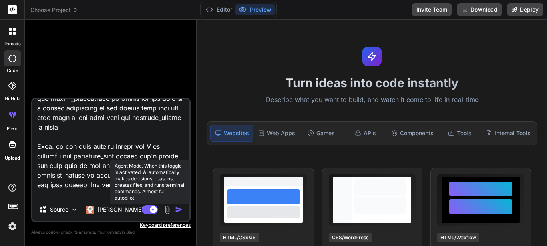
click at [152, 207] on rect at bounding box center [153, 209] width 7 height 7
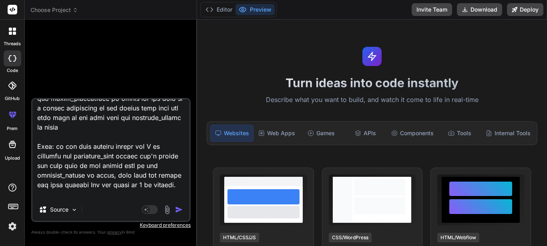
click at [180, 209] on img "button" at bounding box center [179, 210] width 8 height 8
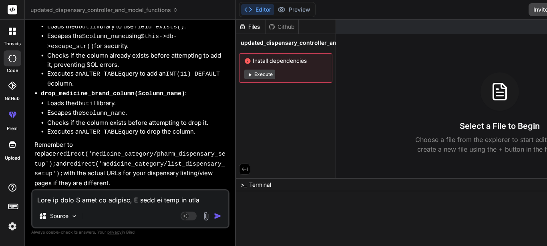
scroll to position [2292, 0]
